Goal: Task Accomplishment & Management: Use online tool/utility

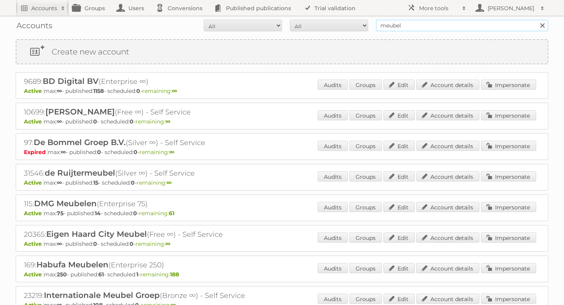
click at [396, 27] on input "meubel" at bounding box center [462, 26] width 172 height 12
type input "jumbo"
click at [536, 20] on input "Search" at bounding box center [542, 26] width 12 height 12
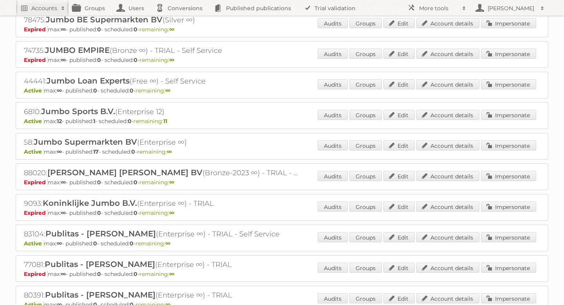
scroll to position [273, 0]
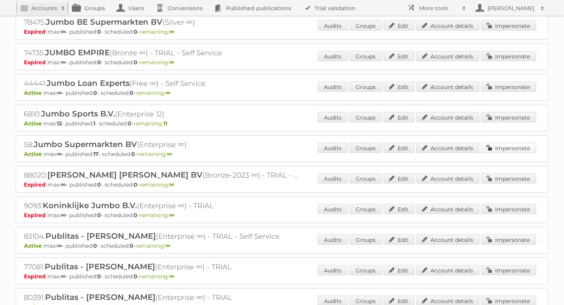
click at [504, 145] on link "Impersonate" at bounding box center [508, 148] width 55 height 10
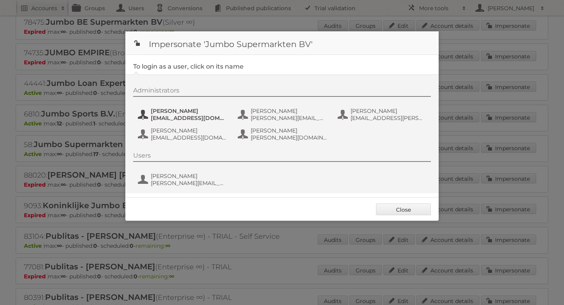
click at [183, 111] on span "[PERSON_NAME]" at bounding box center [189, 110] width 76 height 7
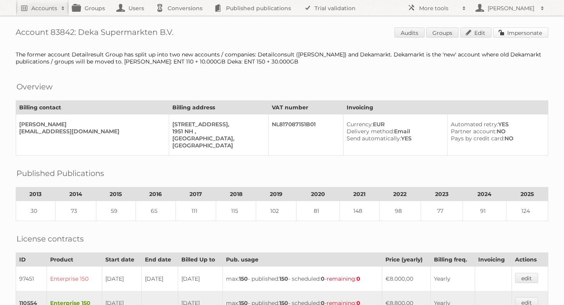
click at [514, 31] on link "Impersonate" at bounding box center [520, 32] width 55 height 10
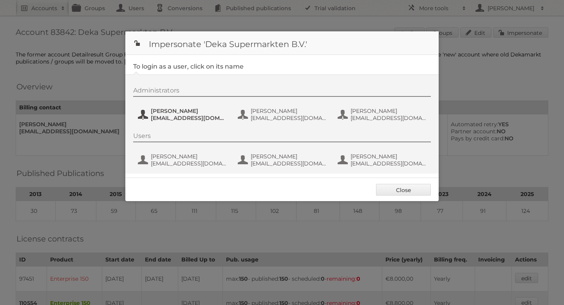
click at [186, 115] on span "dvdamme@dekamarkt.nl" at bounding box center [189, 117] width 76 height 7
